Goal: Information Seeking & Learning: Learn about a topic

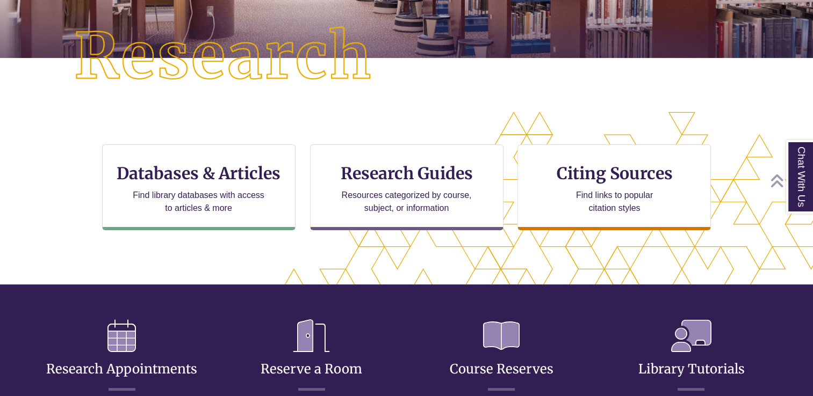
scroll to position [335, 0]
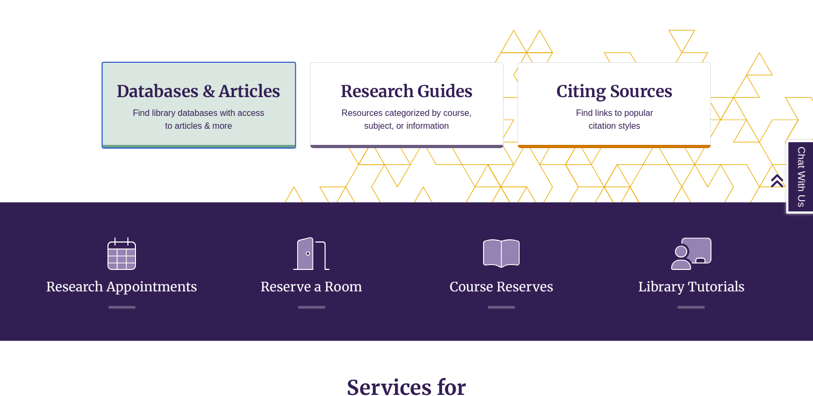
click at [228, 113] on p "Find library databases with access to articles & more" at bounding box center [198, 120] width 140 height 26
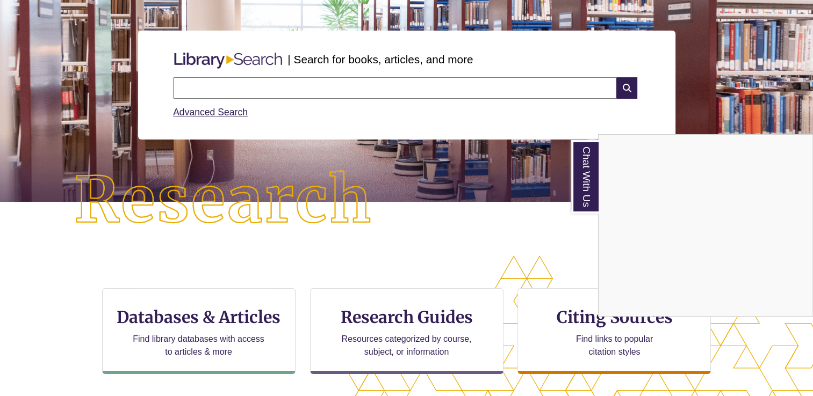
scroll to position [107, 0]
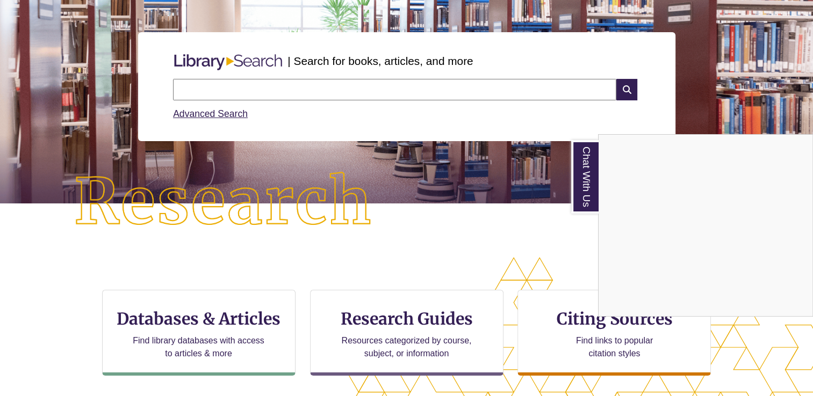
click at [264, 97] on div "Chat With Us" at bounding box center [406, 198] width 813 height 396
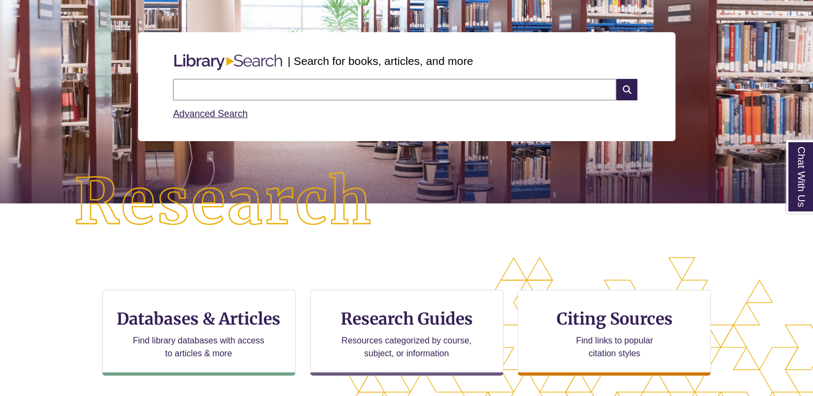
click at [264, 97] on input "text" at bounding box center [394, 89] width 443 height 21
type input "**********"
click at [630, 94] on icon at bounding box center [626, 89] width 20 height 21
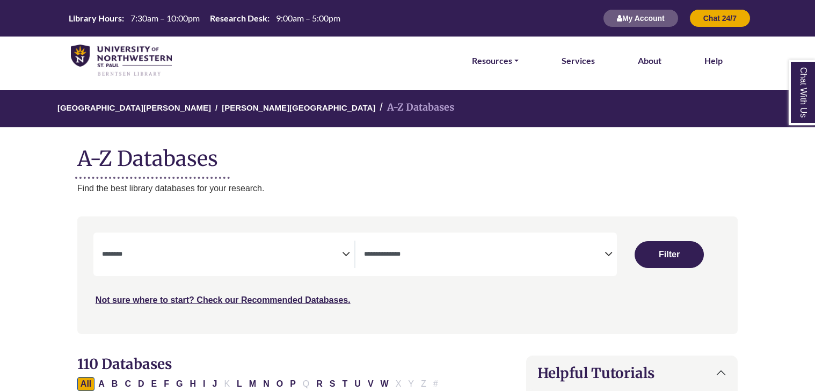
select select "Database Subject Filter"
select select "Database Types Filter"
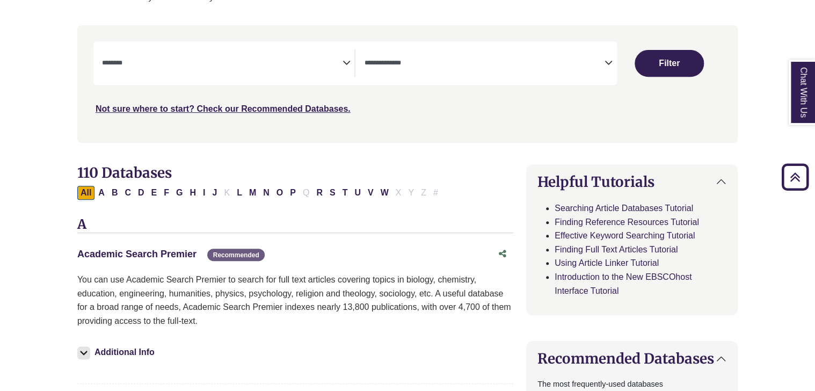
scroll to position [187, 0]
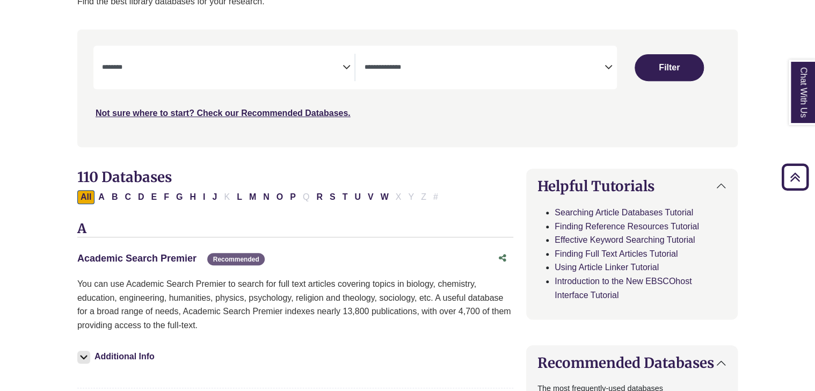
click at [165, 261] on link "Academic Search Premier This link opens in a new window" at bounding box center [136, 258] width 119 height 11
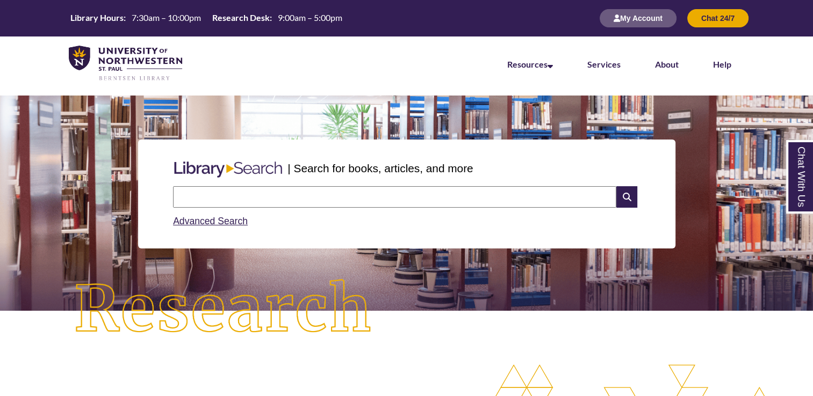
click at [245, 199] on input "text" at bounding box center [394, 196] width 443 height 21
type input "**********"
click at [800, 187] on link "Chat With Us" at bounding box center [799, 177] width 27 height 74
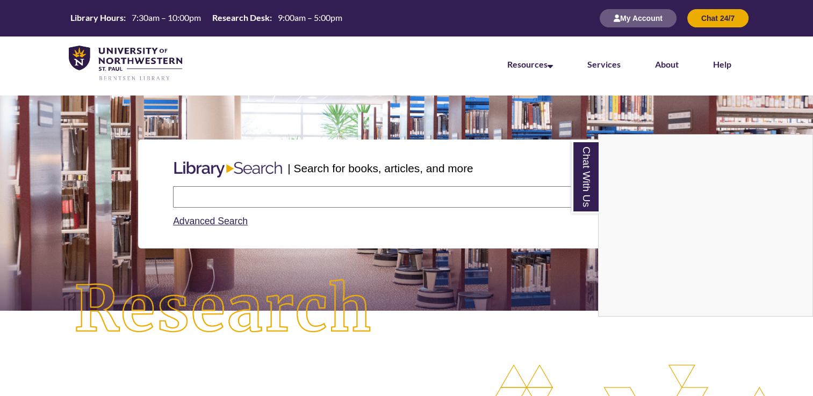
scroll to position [21, 0]
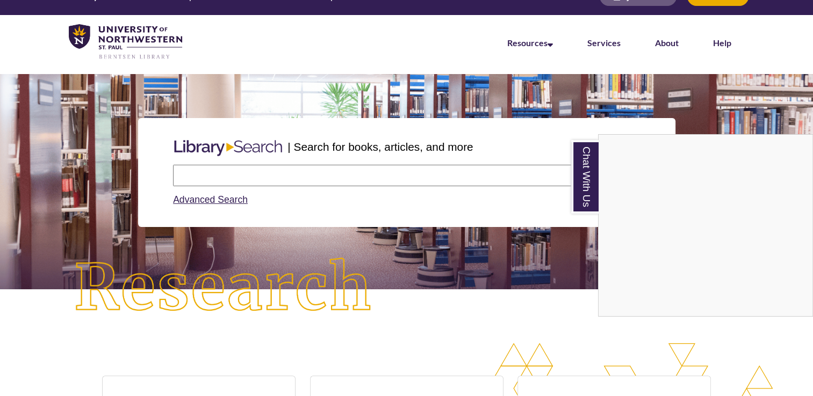
click at [780, 113] on div "| Search for books, articles, and more Search Advanced Search" at bounding box center [406, 172] width 796 height 161
